Goal: Information Seeking & Learning: Understand process/instructions

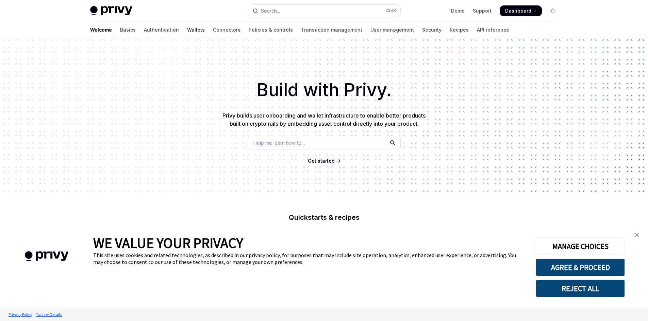
click at [187, 30] on link "Wallets" at bounding box center [196, 30] width 18 height 16
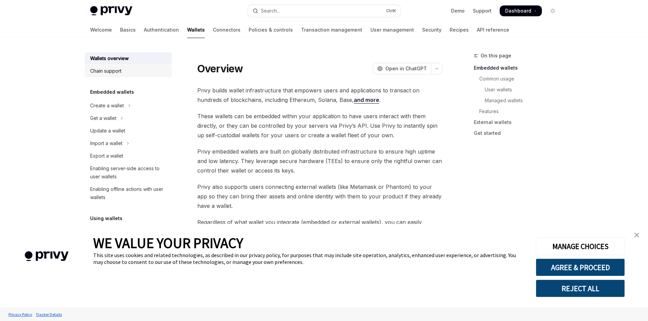
click at [128, 73] on div "Chain support" at bounding box center [129, 71] width 78 height 8
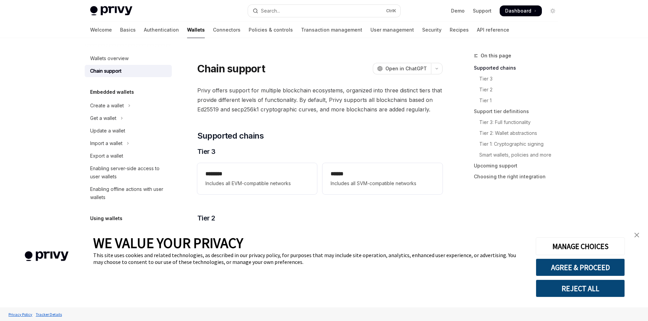
click at [106, 28] on div "Welcome Basics Authentication Wallets Connectors Policies & controls Transactio…" at bounding box center [299, 30] width 419 height 16
click at [105, 30] on div "Welcome Basics Authentication Wallets Connectors Policies & controls Transactio…" at bounding box center [299, 30] width 419 height 16
click at [120, 31] on link "Basics" at bounding box center [128, 30] width 16 height 16
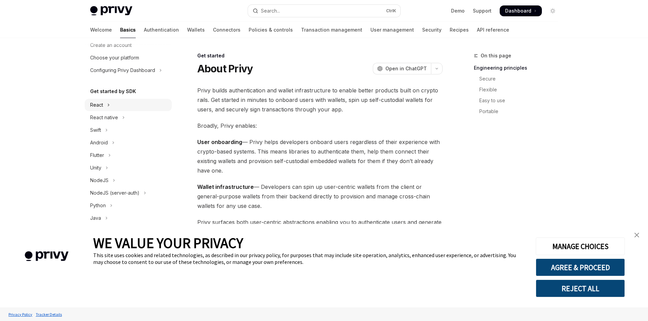
click at [110, 107] on button "React" at bounding box center [128, 105] width 87 height 12
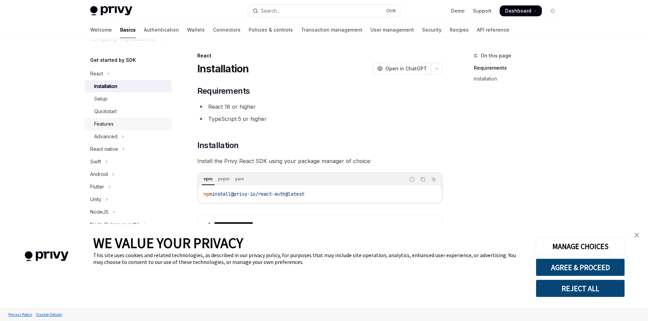
scroll to position [68, 0]
click at [129, 109] on div "Quickstart" at bounding box center [130, 109] width 73 height 8
type textarea "*"
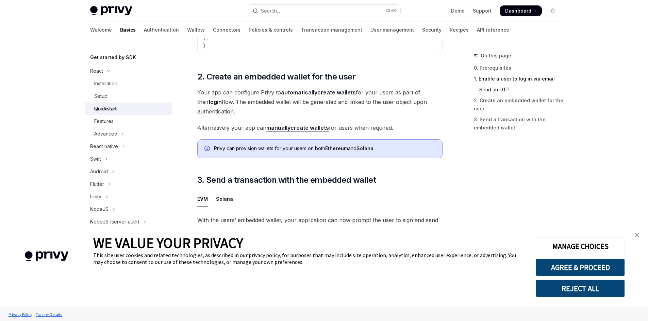
scroll to position [476, 0]
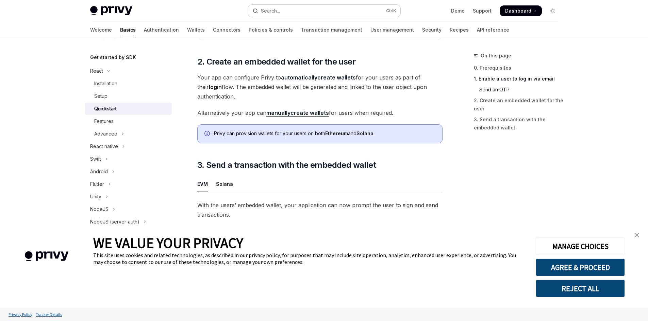
click at [351, 6] on button "Search... Ctrl K" at bounding box center [324, 11] width 152 height 12
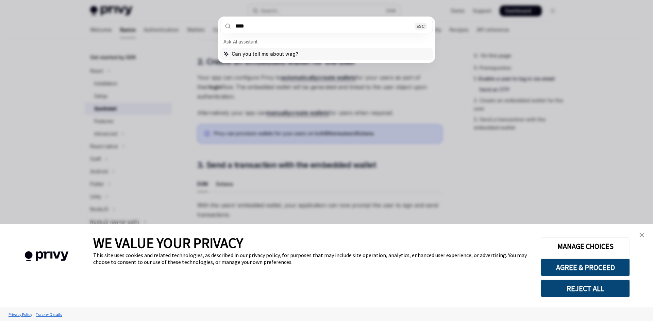
type input "*****"
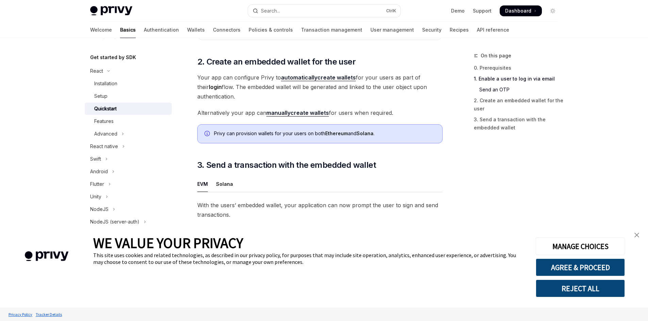
type textarea "*"
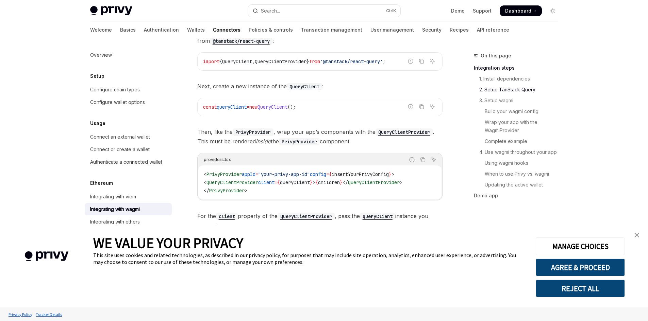
scroll to position [310, 0]
